Goal: Task Accomplishment & Management: Manage account settings

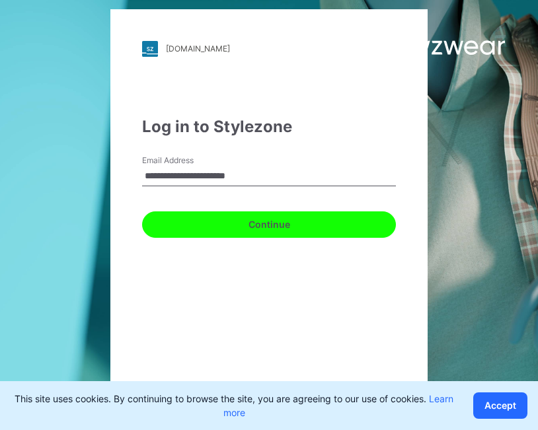
click at [257, 224] on button "Continue" at bounding box center [269, 224] width 254 height 26
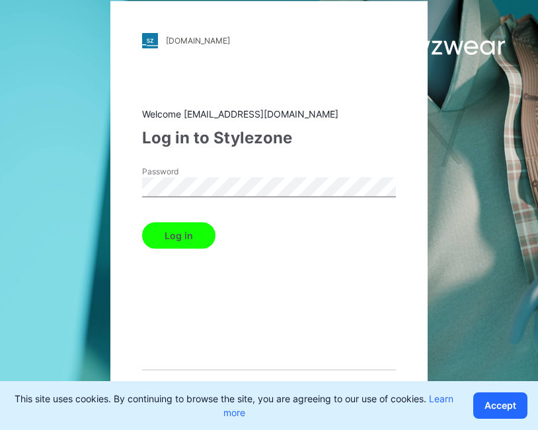
click at [142, 222] on button "Log in" at bounding box center [178, 235] width 73 height 26
